Goal: Task Accomplishment & Management: Manage account settings

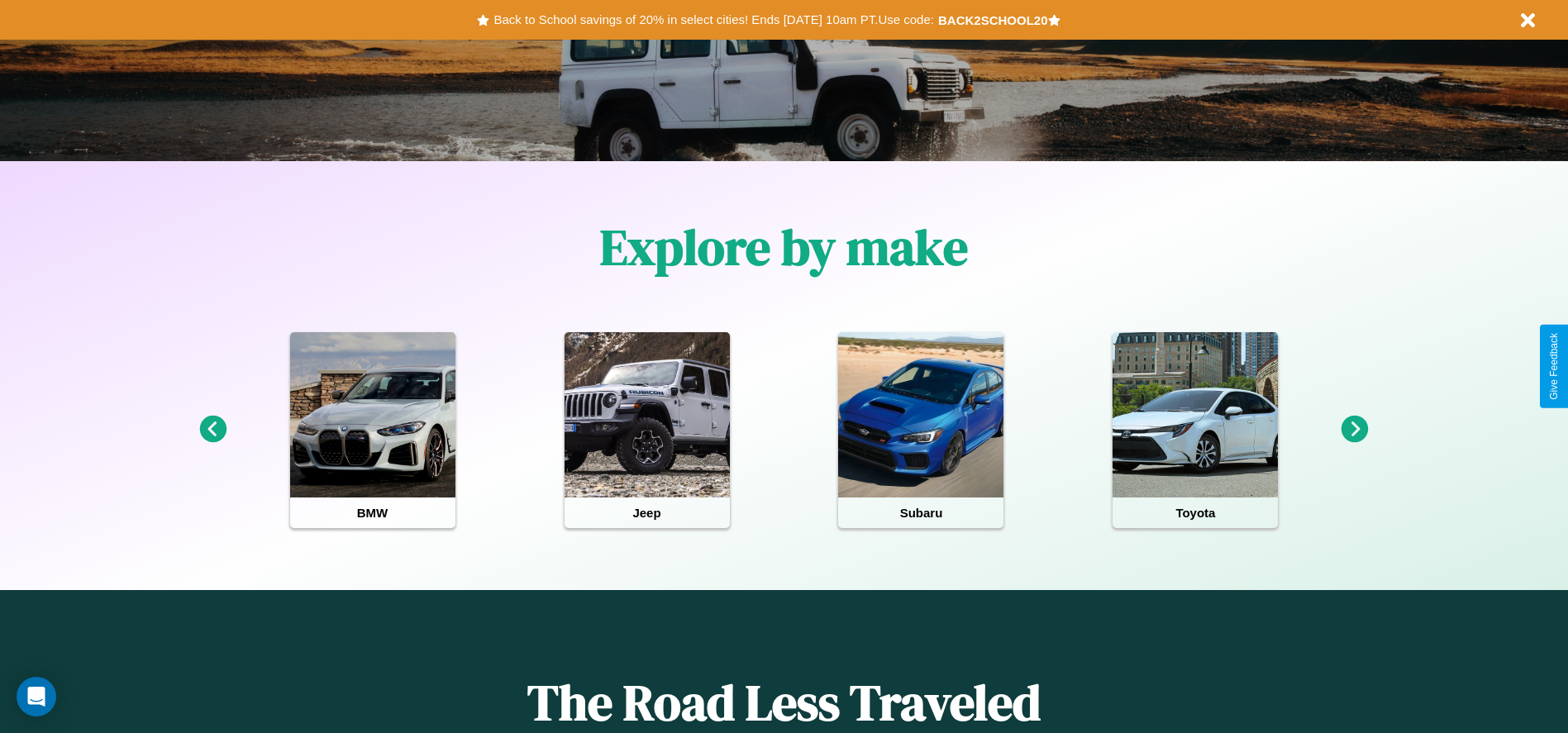
scroll to position [343, 0]
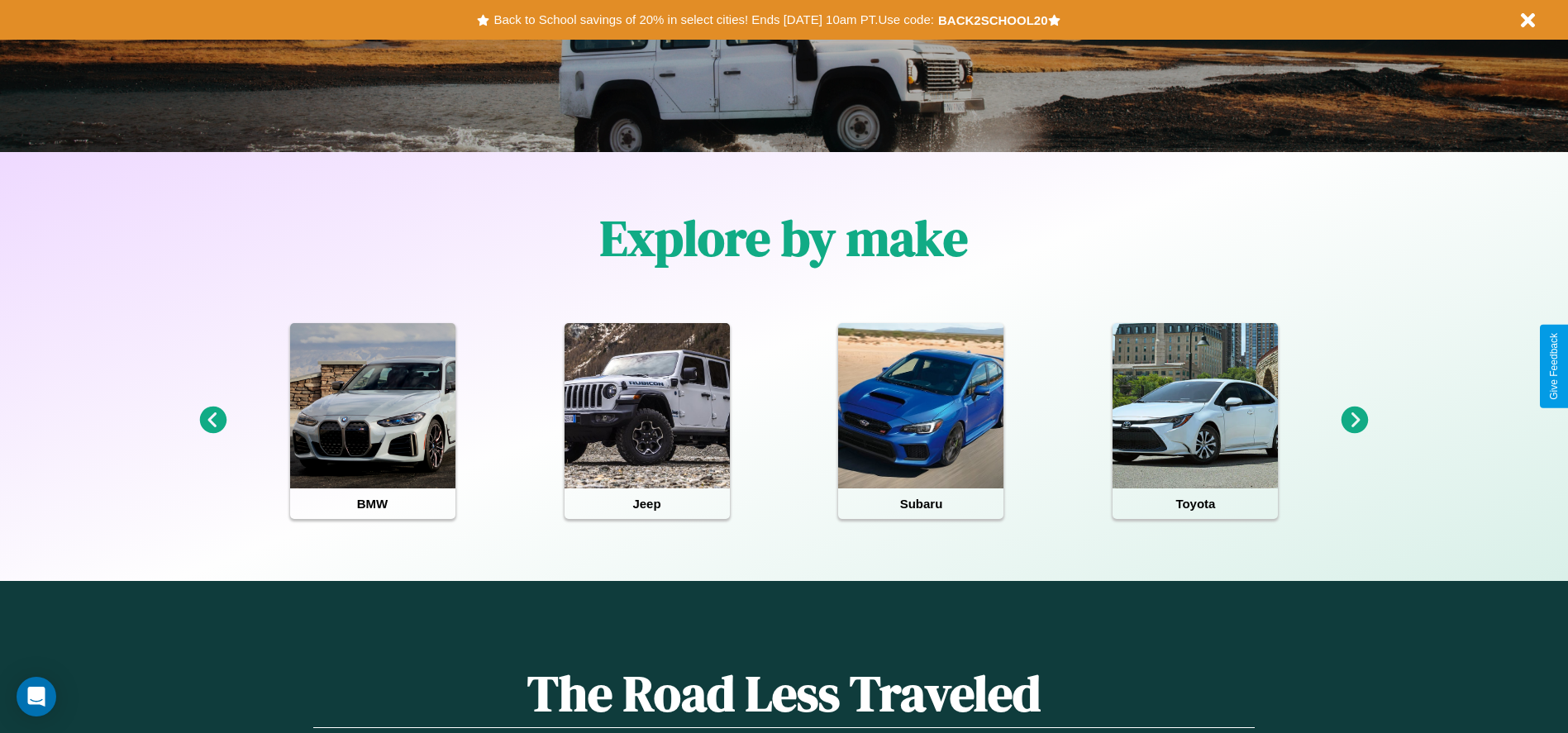
click at [1354, 421] on icon at bounding box center [1354, 420] width 28 height 28
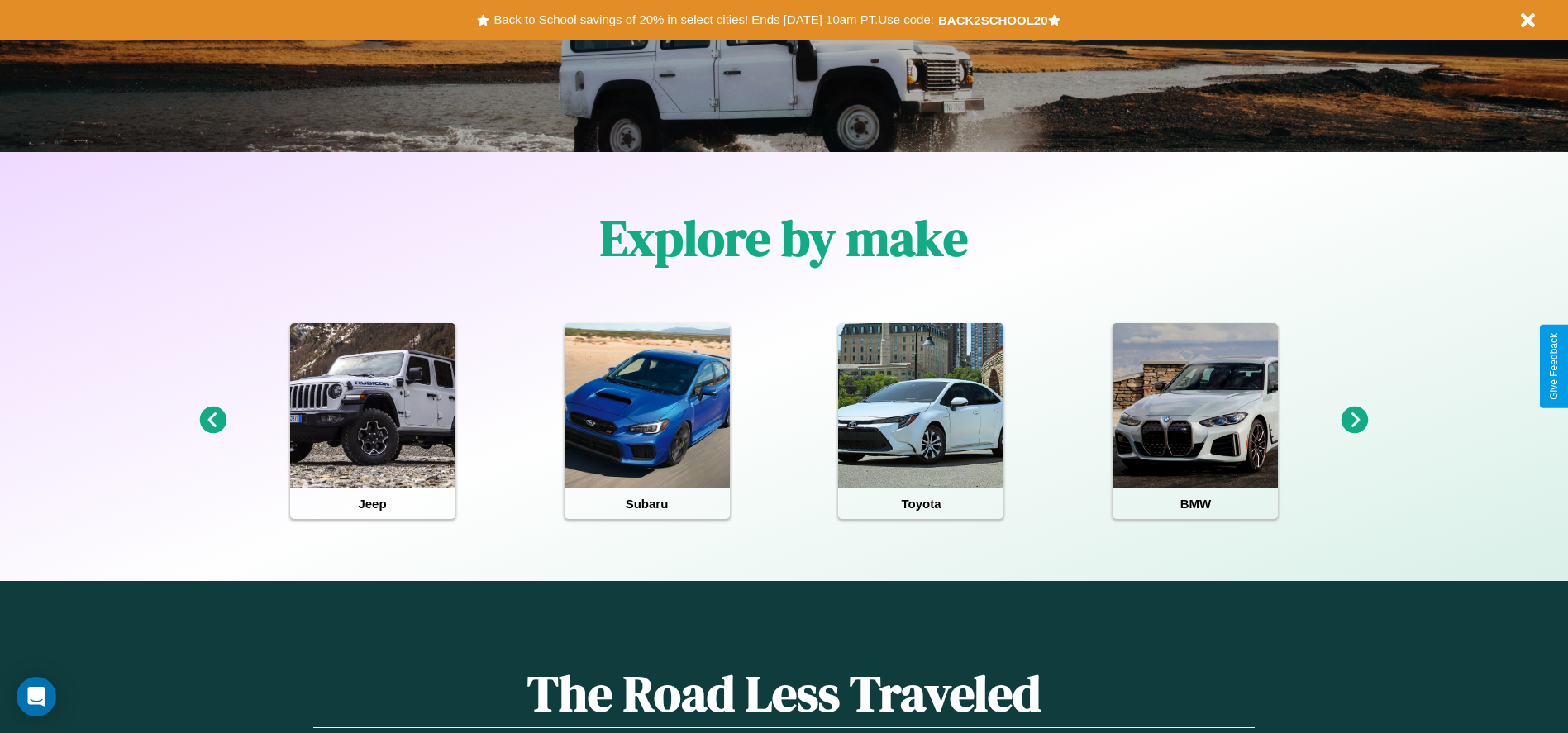
click at [1354, 421] on icon at bounding box center [1354, 420] width 28 height 28
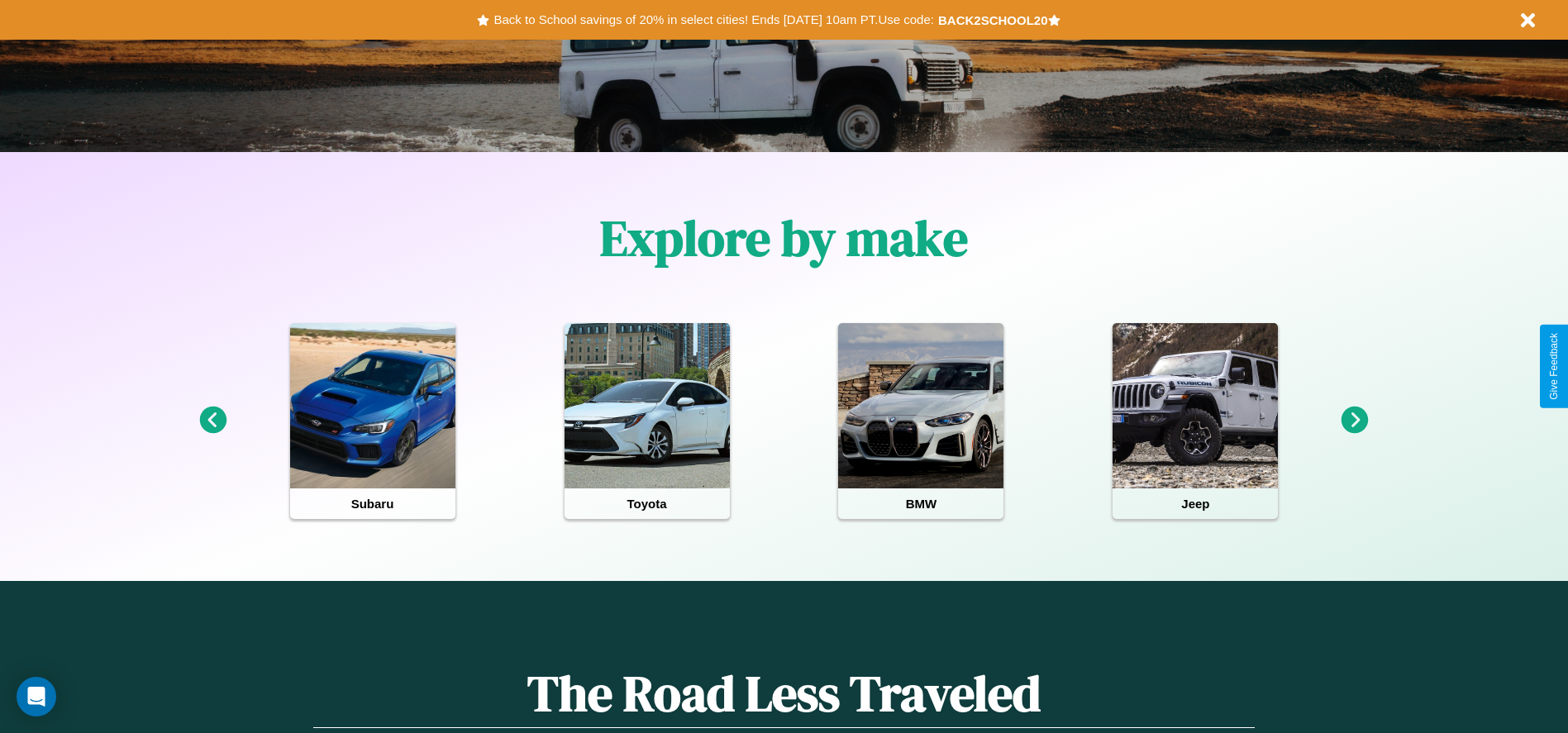
click at [1354, 421] on icon at bounding box center [1354, 420] width 28 height 28
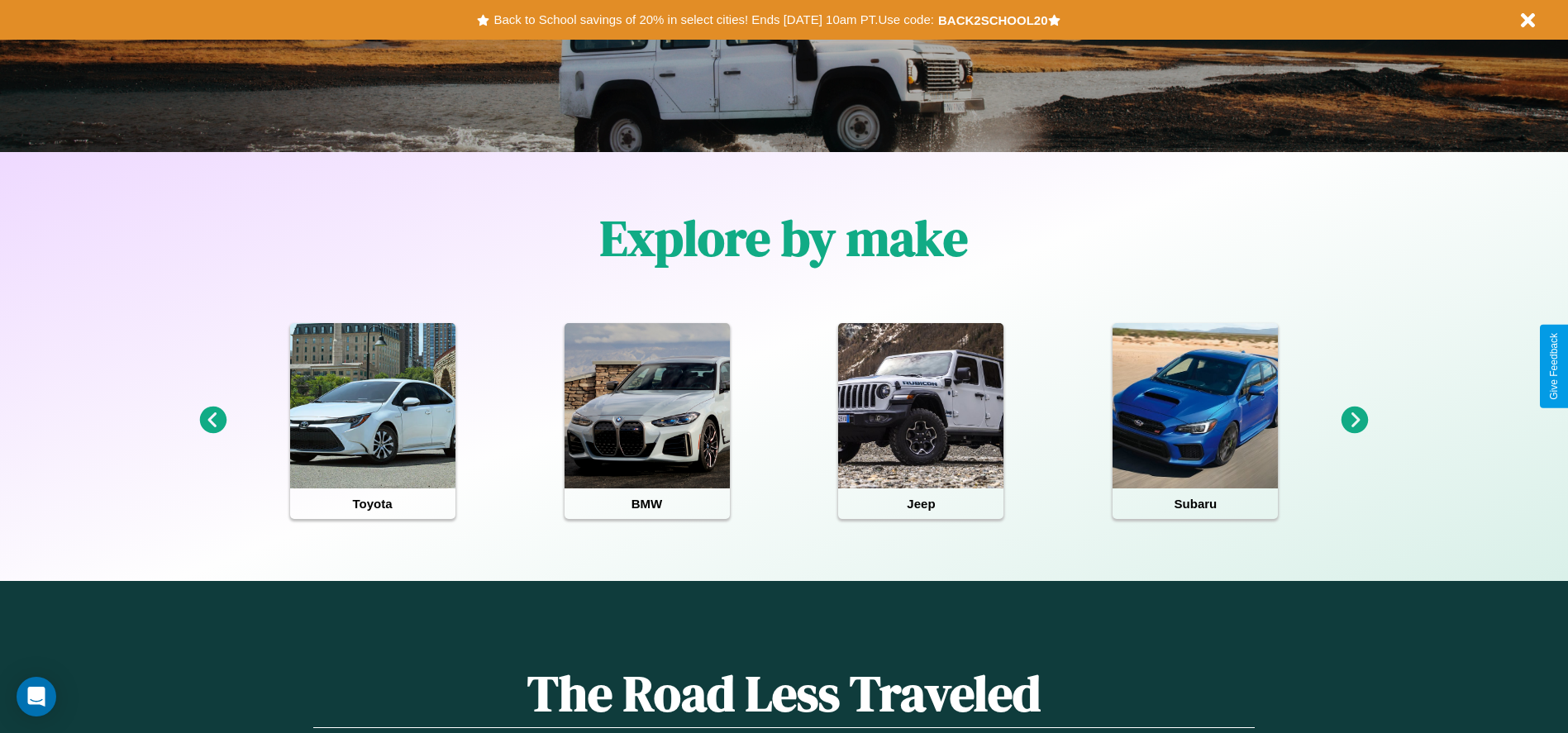
click at [213, 421] on icon at bounding box center [213, 420] width 28 height 28
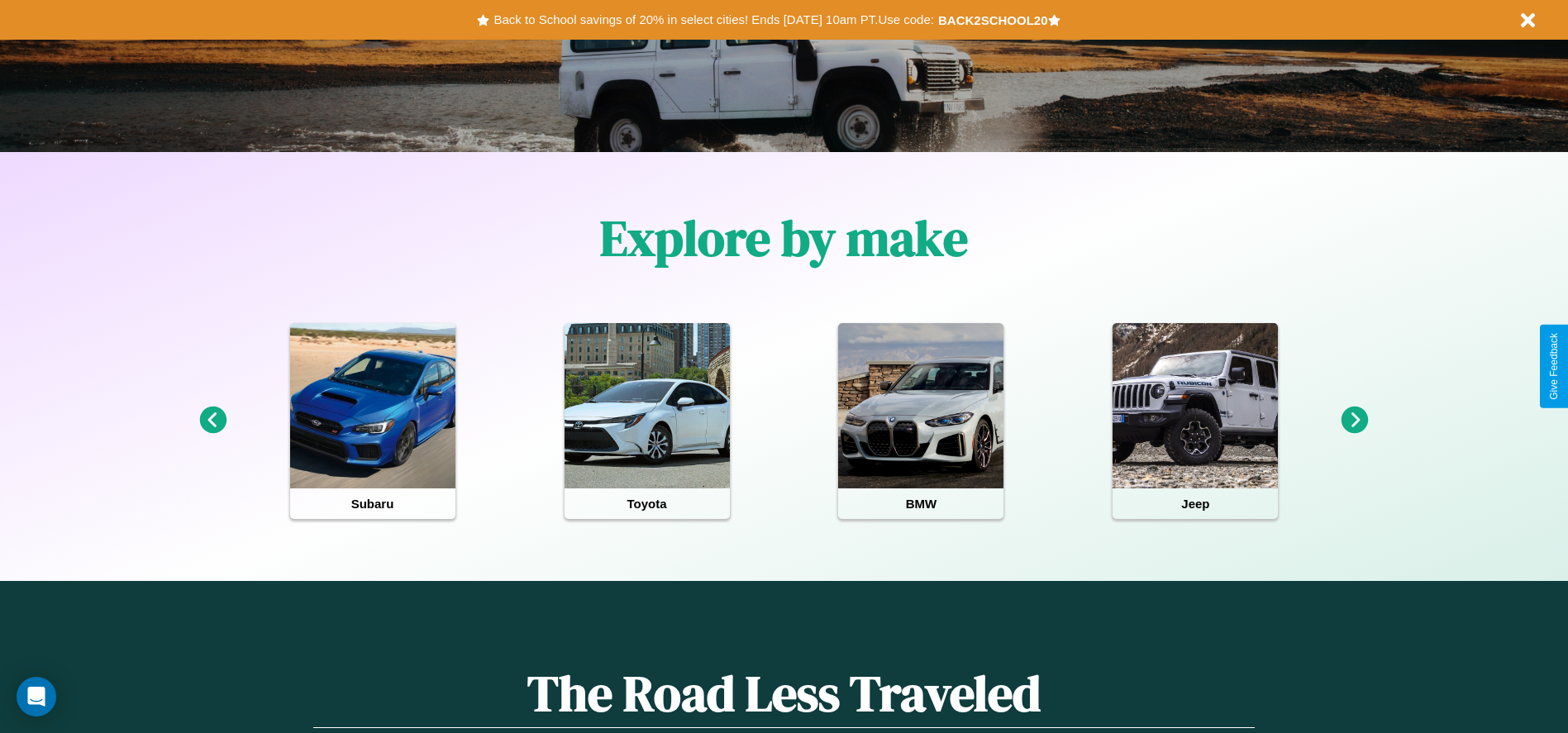
click at [1354, 421] on icon at bounding box center [1354, 420] width 28 height 28
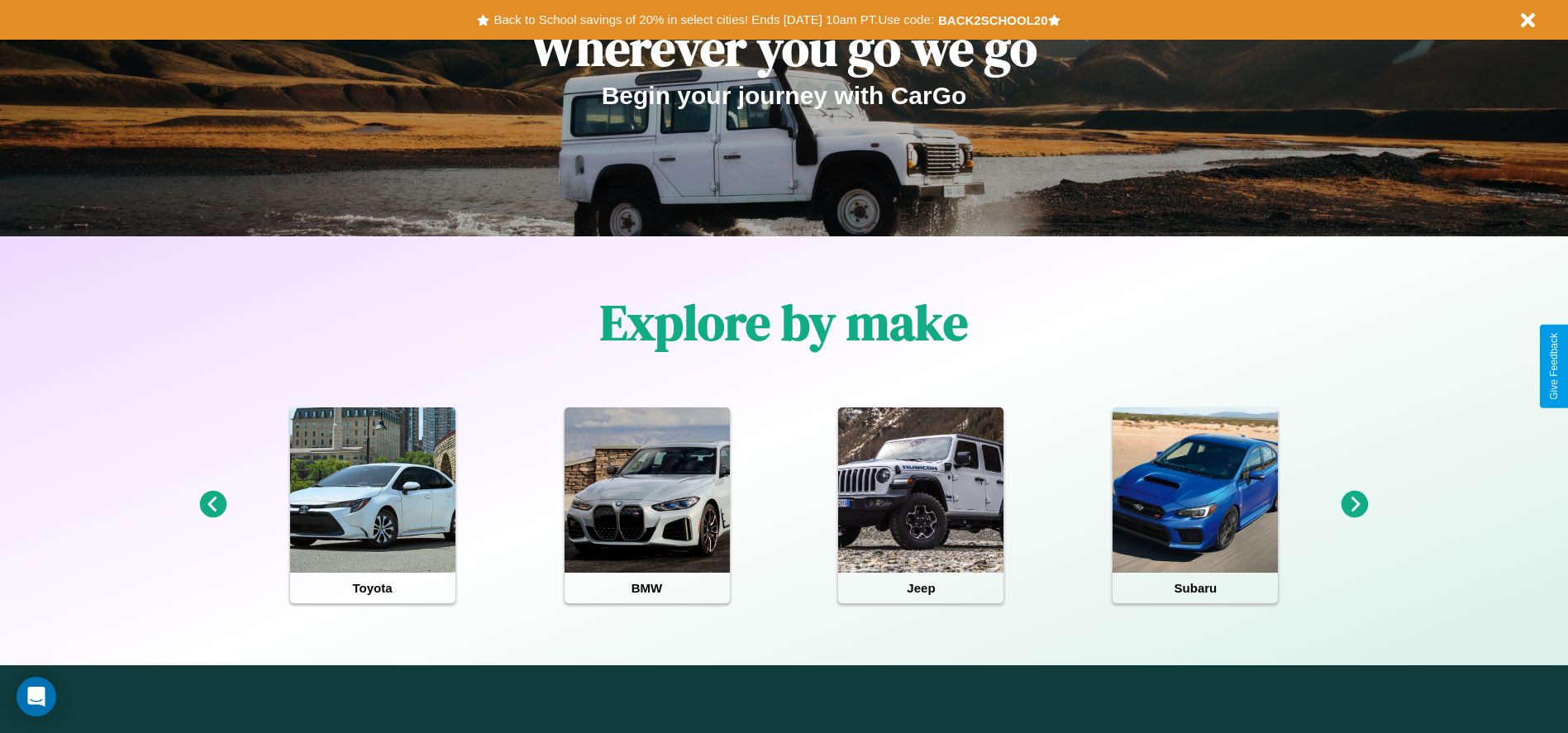
scroll to position [0, 0]
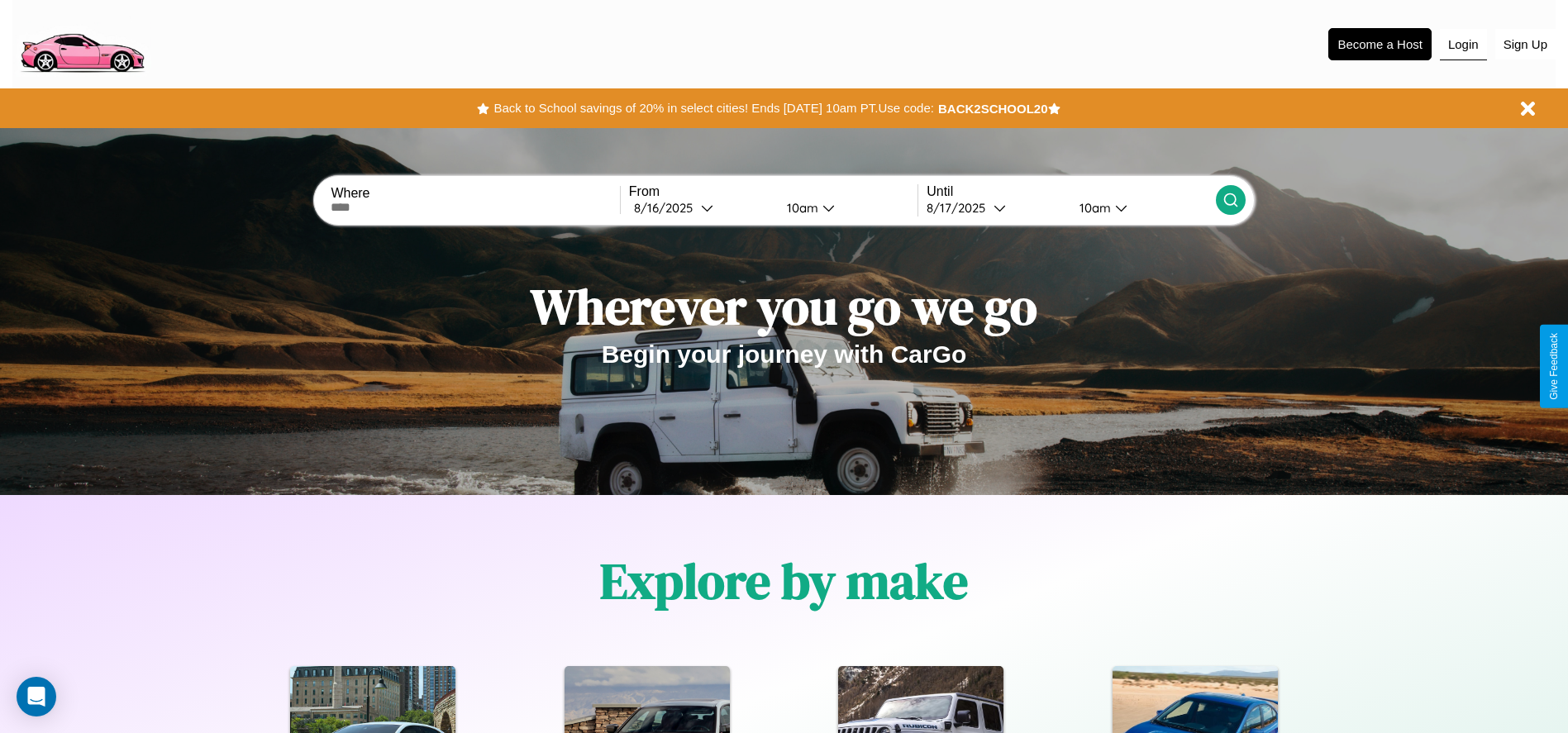
click at [1463, 44] on button "Login" at bounding box center [1463, 44] width 47 height 31
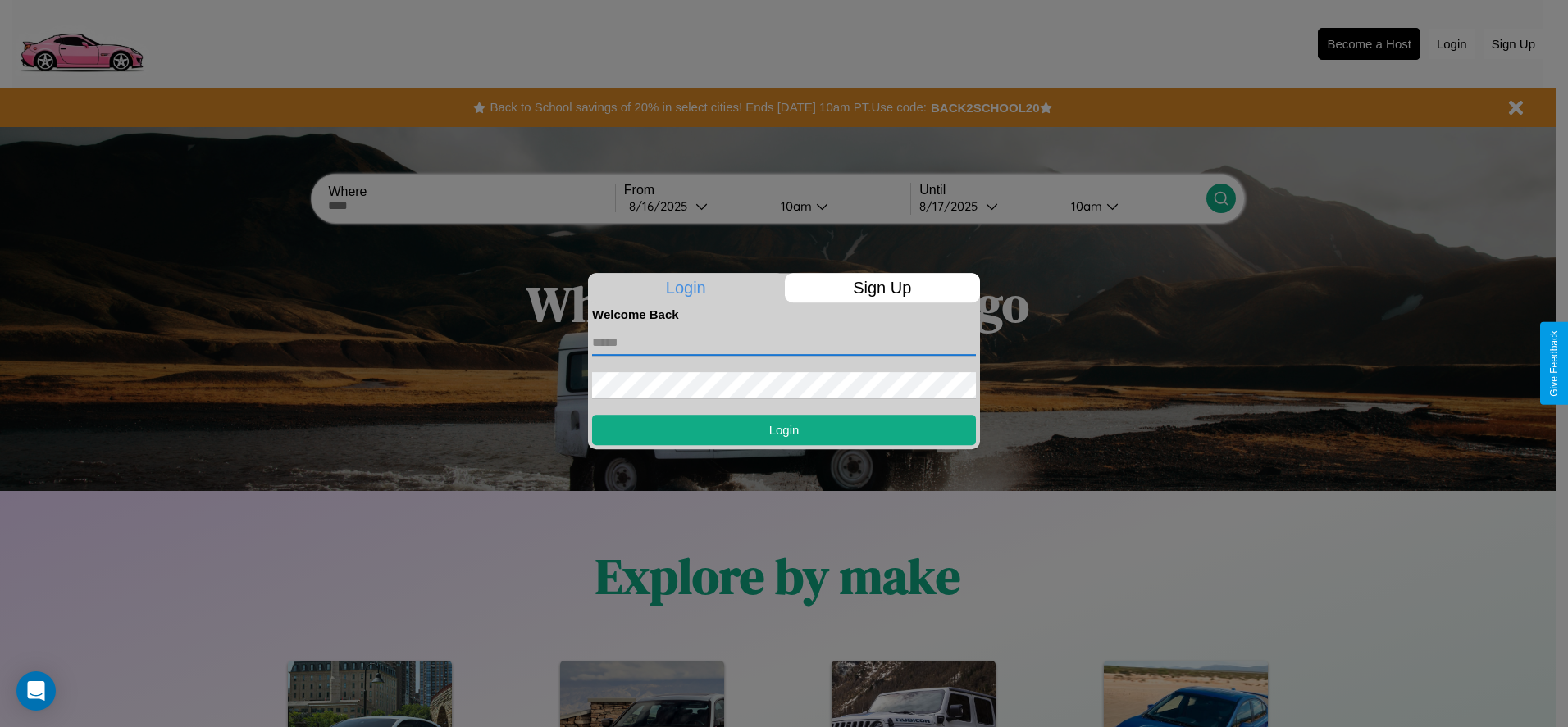
click at [784, 342] on input "text" at bounding box center [784, 343] width 384 height 27
type input "**********"
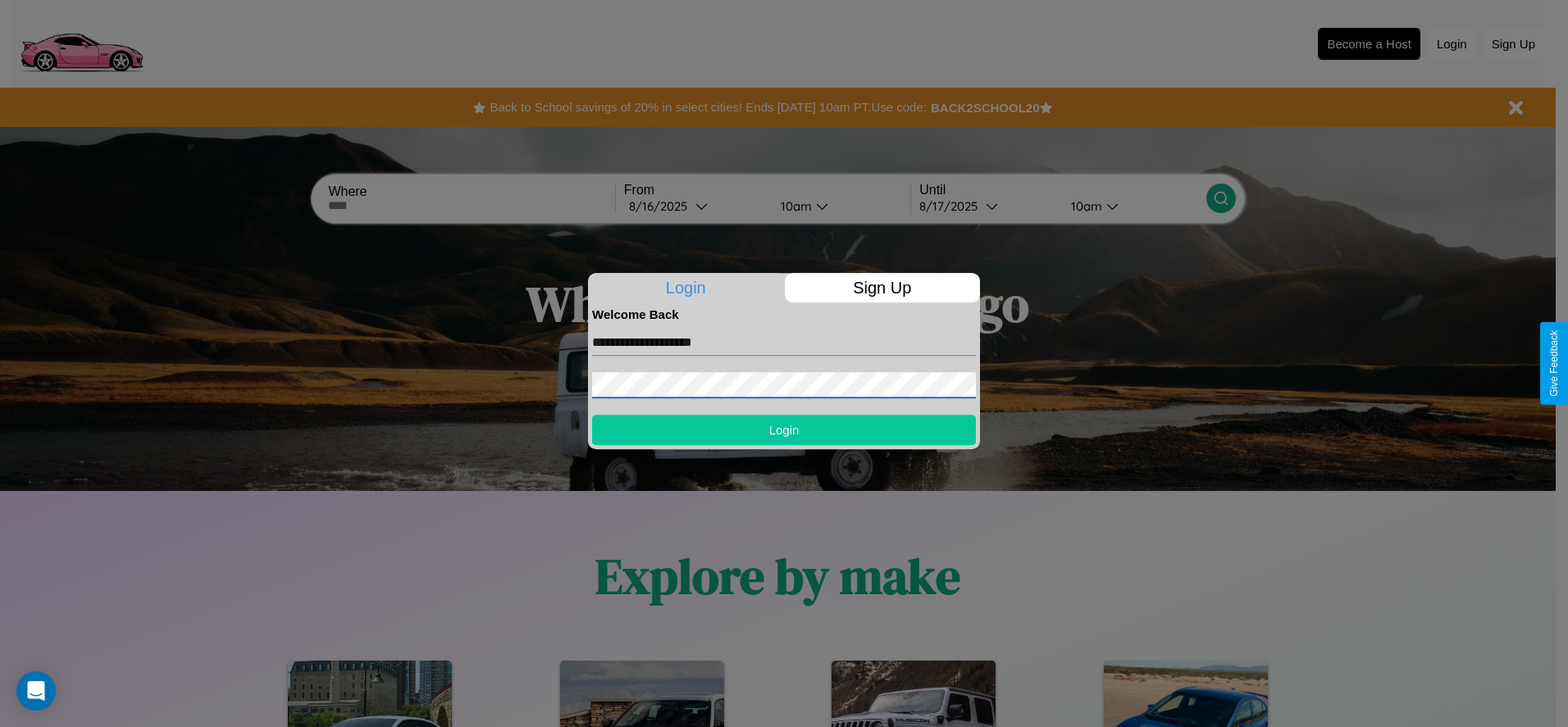
click at [784, 430] on button "Login" at bounding box center [784, 430] width 384 height 30
